Goal: Information Seeking & Learning: Learn about a topic

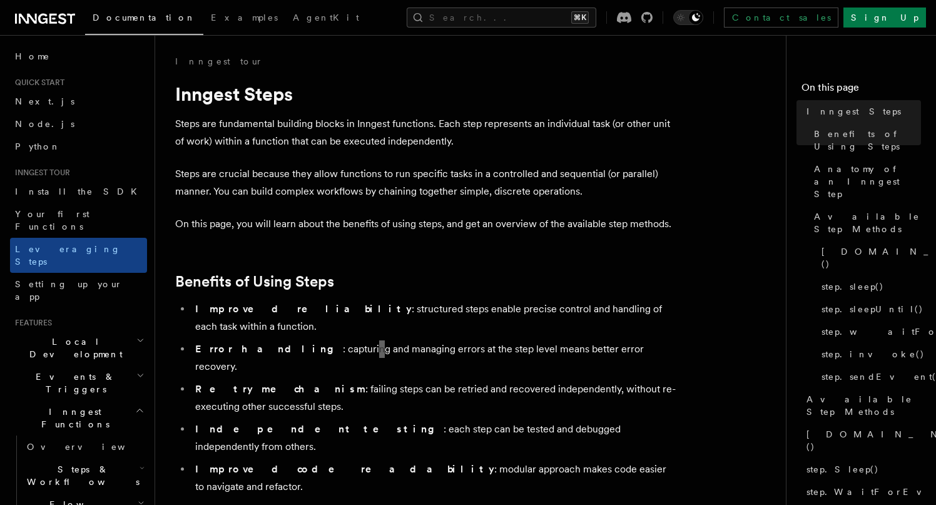
scroll to position [1484, 0]
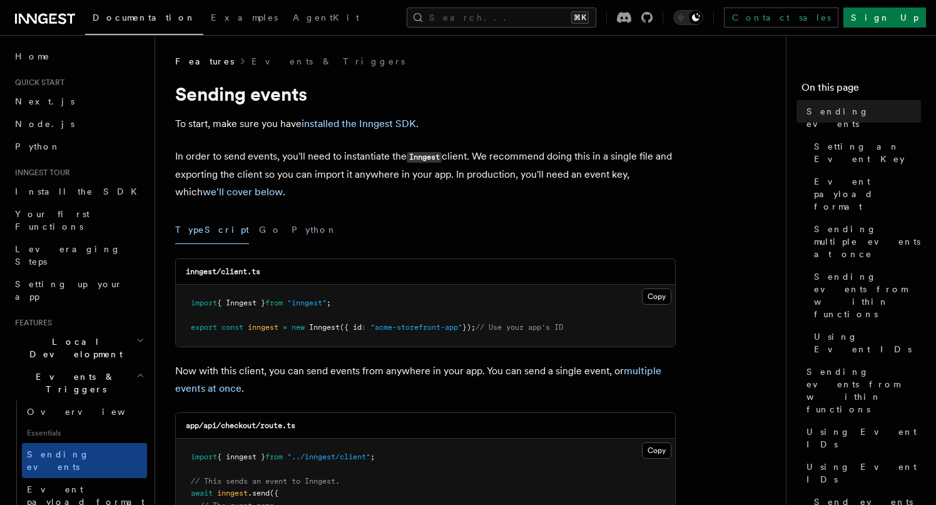
click at [303, 184] on p "In order to send events, you'll need to instantiate the Inngest client. We reco…" at bounding box center [425, 174] width 500 height 53
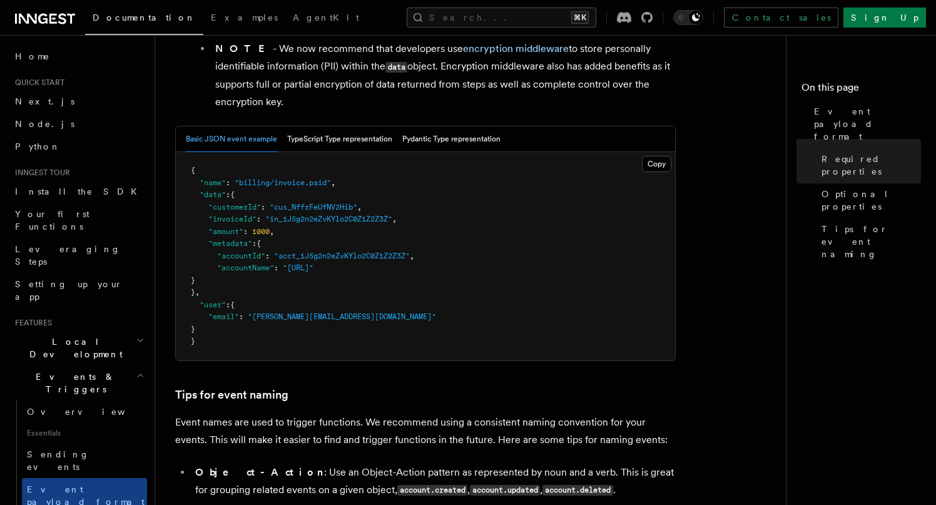
scroll to position [481, 0]
click at [380, 367] on article "Features Events & Triggers Event payload format The event payload is a JSON obj…" at bounding box center [475, 254] width 600 height 1361
click at [455, 193] on pre "{ "name" : "billing/invoice.paid" , "data" : { "customerId" : "cus_NffrFeUfNV2H…" at bounding box center [425, 255] width 499 height 208
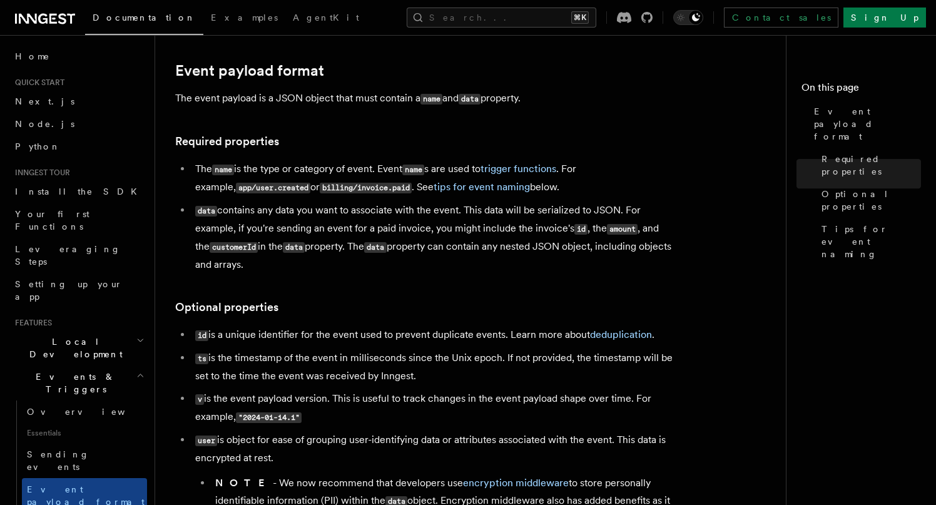
scroll to position [0, 0]
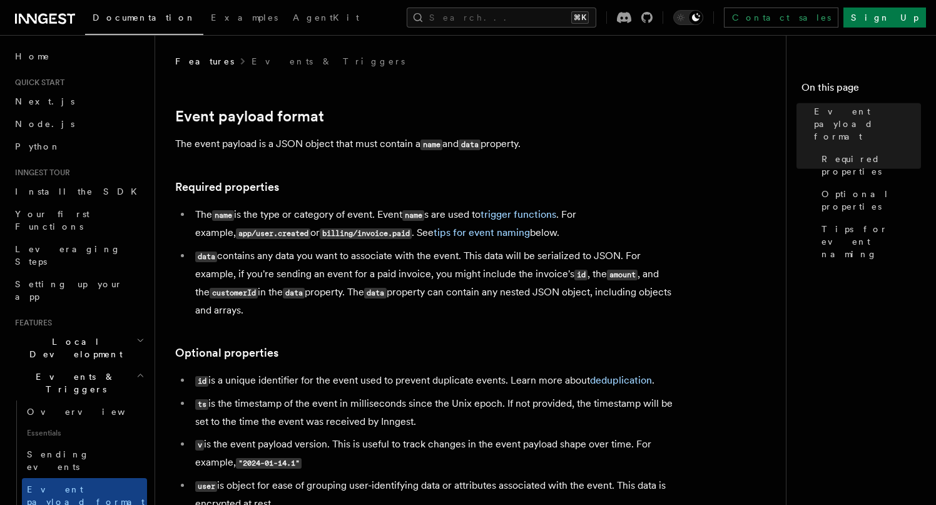
click at [455, 191] on h3 "Required properties" at bounding box center [425, 187] width 500 height 18
